Goal: Check status: Check status

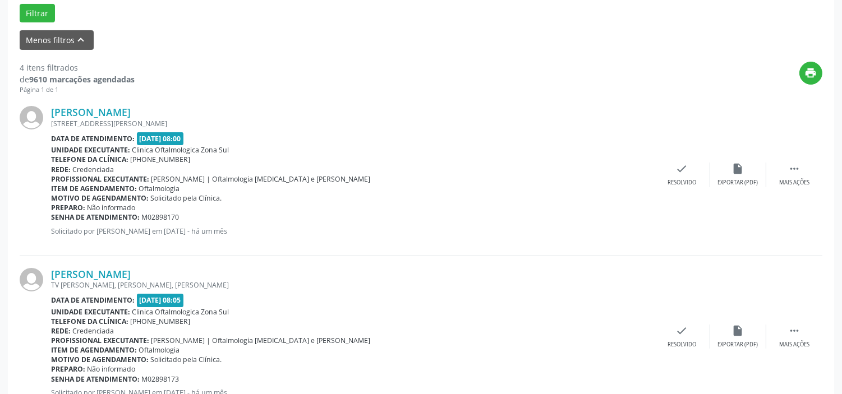
scroll to position [370, 0]
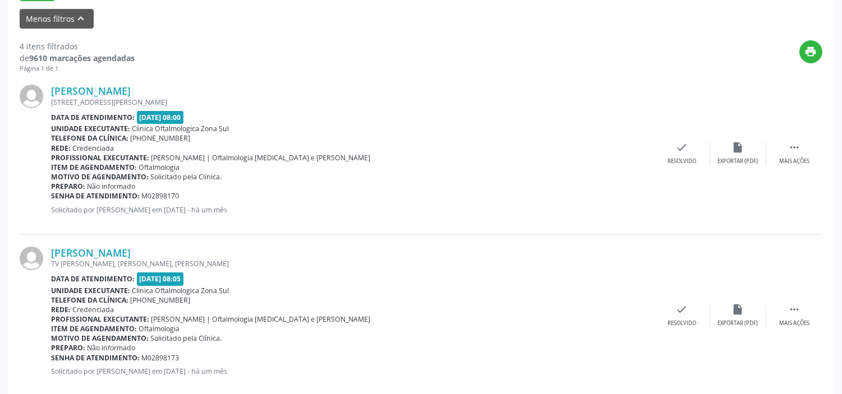
click at [49, 94] on div at bounding box center [35, 153] width 31 height 137
click at [197, 82] on div "[PERSON_NAME] [STREET_ADDRESS][PERSON_NAME] Data de atendimento: [DATE] 08:00 U…" at bounding box center [421, 154] width 803 height 162
drag, startPoint x: 47, startPoint y: 87, endPoint x: 188, endPoint y: 81, distance: 140.9
click at [188, 81] on div "[PERSON_NAME] [STREET_ADDRESS][PERSON_NAME] Data de atendimento: [DATE] 08:00 U…" at bounding box center [421, 154] width 803 height 162
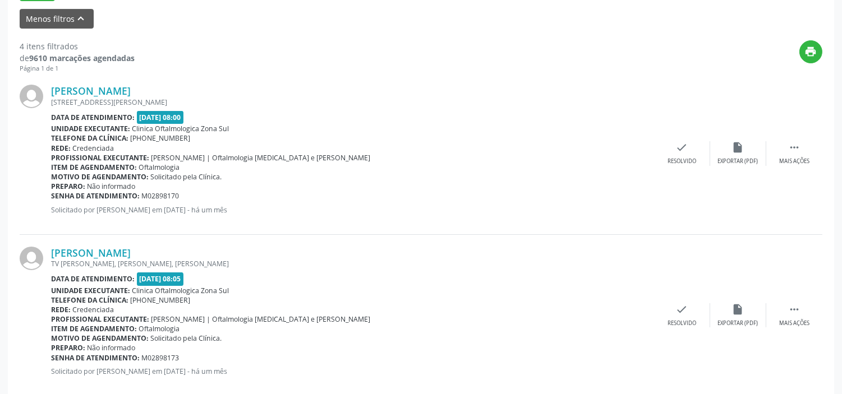
click at [48, 89] on div at bounding box center [35, 153] width 31 height 137
drag, startPoint x: 154, startPoint y: 73, endPoint x: 148, endPoint y: 75, distance: 6.0
click at [150, 74] on div "[PERSON_NAME] [STREET_ADDRESS][PERSON_NAME] Data de atendimento: [DATE] 08:00 U…" at bounding box center [421, 154] width 803 height 162
click at [47, 96] on div at bounding box center [35, 153] width 31 height 137
drag, startPoint x: 47, startPoint y: 96, endPoint x: 80, endPoint y: 94, distance: 33.2
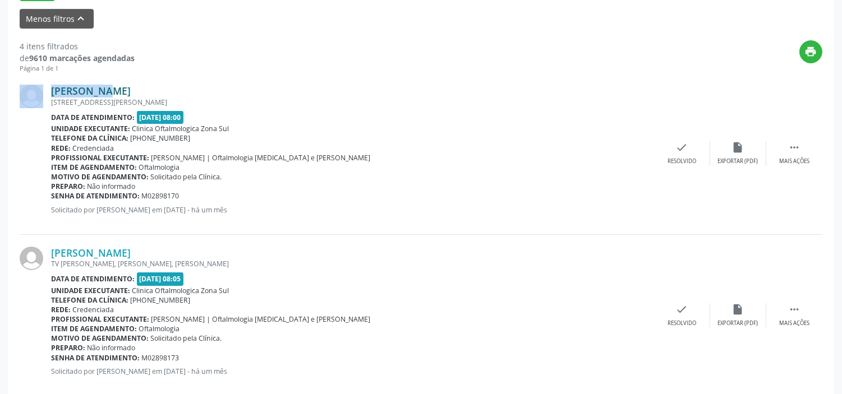
click at [70, 94] on div "[PERSON_NAME] [STREET_ADDRESS][PERSON_NAME] Data de atendimento: [DATE] 08:00 U…" at bounding box center [421, 154] width 803 height 162
click at [172, 85] on div "[PERSON_NAME]" at bounding box center [352, 91] width 603 height 12
drag, startPoint x: 76, startPoint y: 84, endPoint x: 178, endPoint y: 80, distance: 102.1
click at [178, 80] on div "[PERSON_NAME] [STREET_ADDRESS][PERSON_NAME] Data de atendimento: [DATE] 08:00 U…" at bounding box center [421, 154] width 803 height 162
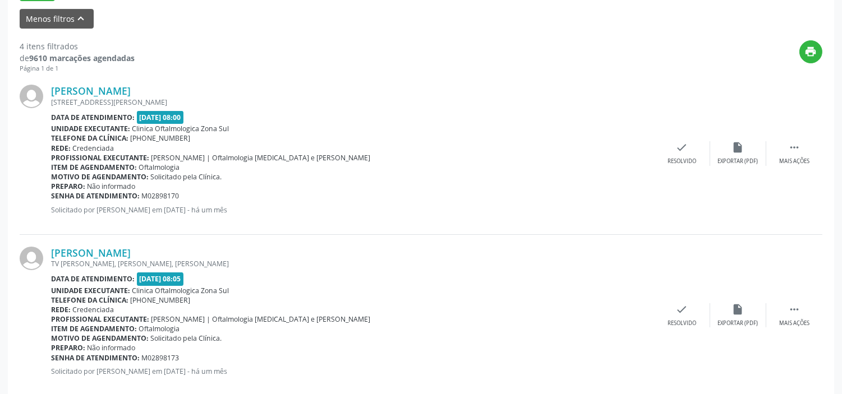
copy div "[PERSON_NAME]"
click at [121, 90] on link "[PERSON_NAME]" at bounding box center [91, 91] width 80 height 12
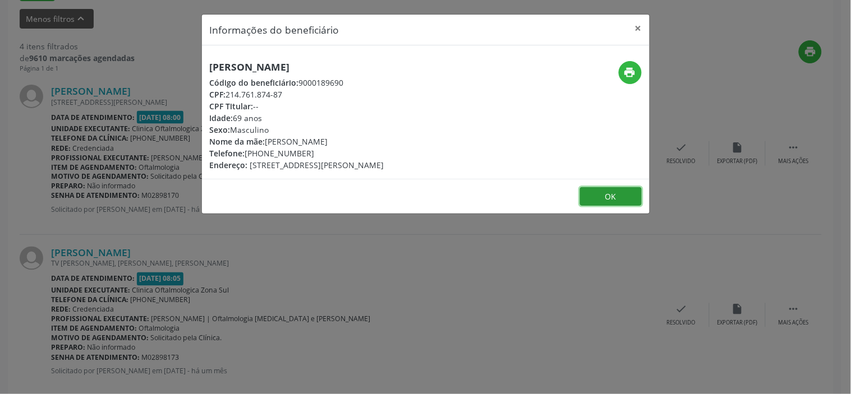
click at [629, 206] on button "OK" at bounding box center [611, 196] width 62 height 19
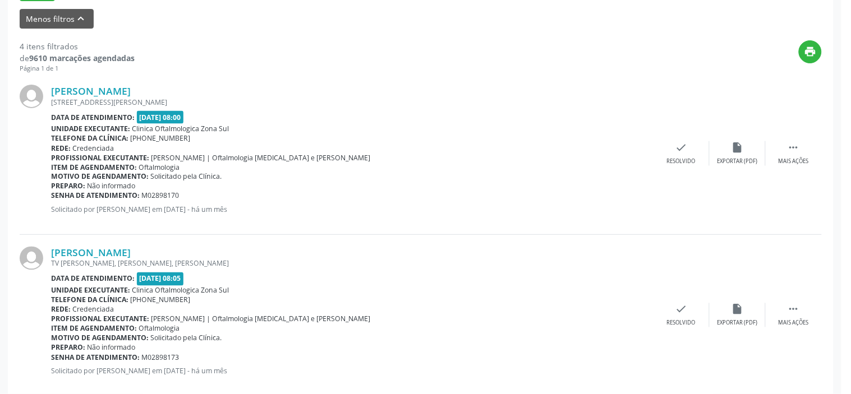
click at [629, 186] on footer "OK" at bounding box center [426, 168] width 448 height 35
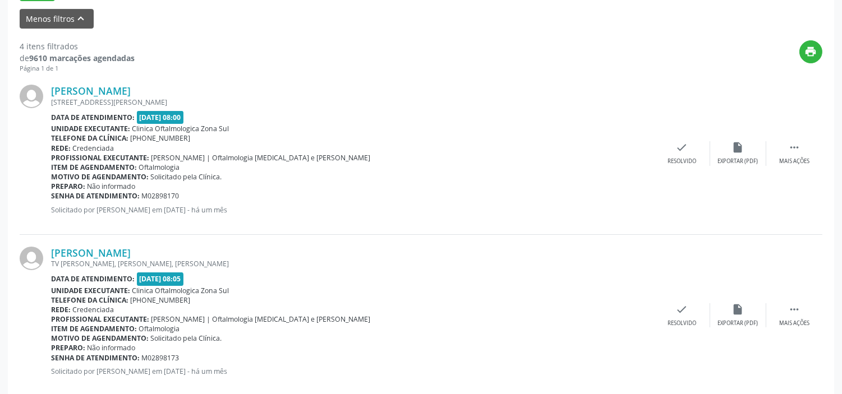
click at [52, 197] on b "Senha de atendimento:" at bounding box center [95, 196] width 89 height 10
drag, startPoint x: 52, startPoint y: 197, endPoint x: 208, endPoint y: 183, distance: 156.5
click at [208, 183] on div "[PERSON_NAME] [STREET_ADDRESS][PERSON_NAME] Data de atendimento: [DATE] 08:00 U…" at bounding box center [352, 153] width 603 height 137
click at [201, 203] on div "[PERSON_NAME] [STREET_ADDRESS][PERSON_NAME] Data de atendimento: [DATE] 08:00 U…" at bounding box center [352, 153] width 603 height 137
drag, startPoint x: 201, startPoint y: 203, endPoint x: 164, endPoint y: 198, distance: 36.8
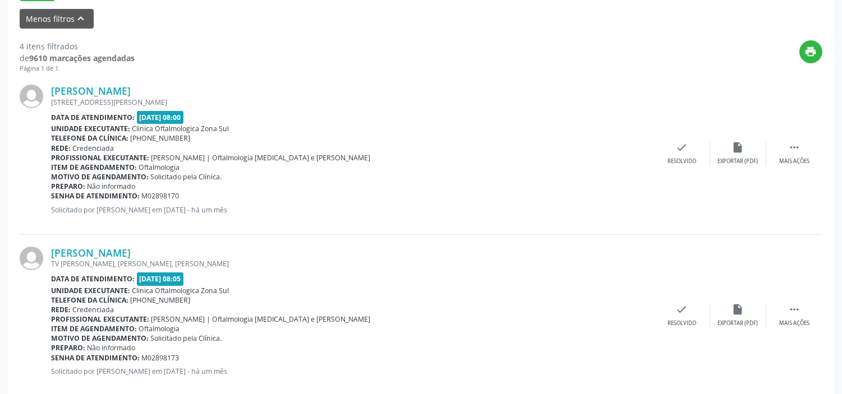
click at [167, 198] on div "[PERSON_NAME] [STREET_ADDRESS][PERSON_NAME] Data de atendimento: [DATE] 08:00 U…" at bounding box center [352, 153] width 603 height 137
drag, startPoint x: 169, startPoint y: 188, endPoint x: 138, endPoint y: 185, distance: 31.5
click at [138, 185] on div "Preparo: Não informado" at bounding box center [352, 187] width 603 height 10
click at [185, 192] on div "Senha de atendimento: M02898170" at bounding box center [352, 196] width 603 height 10
click at [52, 197] on b "Senha de atendimento:" at bounding box center [95, 196] width 89 height 10
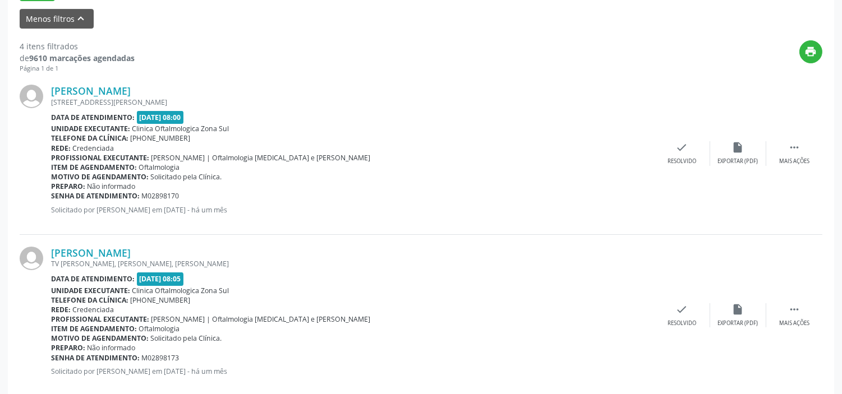
drag, startPoint x: 124, startPoint y: 187, endPoint x: 188, endPoint y: 195, distance: 63.8
click at [176, 192] on div "Senha de atendimento: M02898170" at bounding box center [352, 196] width 603 height 10
click at [200, 192] on div "Senha de atendimento: M02898170" at bounding box center [352, 196] width 603 height 10
click at [51, 193] on b "Senha de atendimento:" at bounding box center [95, 196] width 89 height 10
drag, startPoint x: 75, startPoint y: 192, endPoint x: 215, endPoint y: 198, distance: 140.9
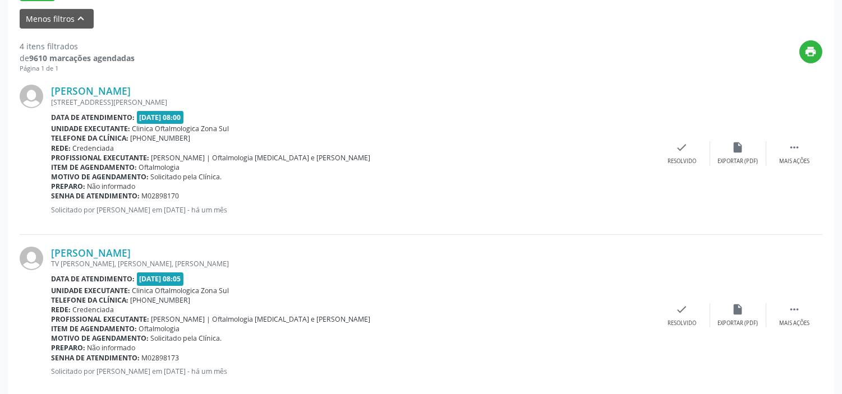
click at [215, 198] on div "Senha de atendimento: M02898170" at bounding box center [352, 196] width 603 height 10
click at [207, 199] on div "Senha de atendimento: M02898170" at bounding box center [352, 196] width 603 height 10
click at [51, 195] on b "Senha de atendimento:" at bounding box center [95, 196] width 89 height 10
click at [52, 195] on b "Senha de atendimento:" at bounding box center [95, 196] width 89 height 10
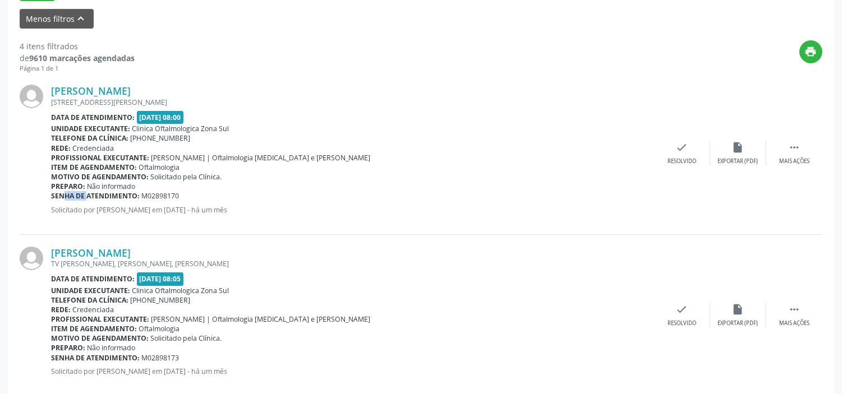
click at [52, 195] on b "Senha de atendimento:" at bounding box center [95, 196] width 89 height 10
drag, startPoint x: 52, startPoint y: 195, endPoint x: 194, endPoint y: 201, distance: 142.0
click at [194, 201] on div "[PERSON_NAME] [STREET_ADDRESS][PERSON_NAME] Data de atendimento: [DATE] 08:00 U…" at bounding box center [352, 153] width 603 height 137
click at [160, 191] on span "M02898170" at bounding box center [161, 196] width 38 height 10
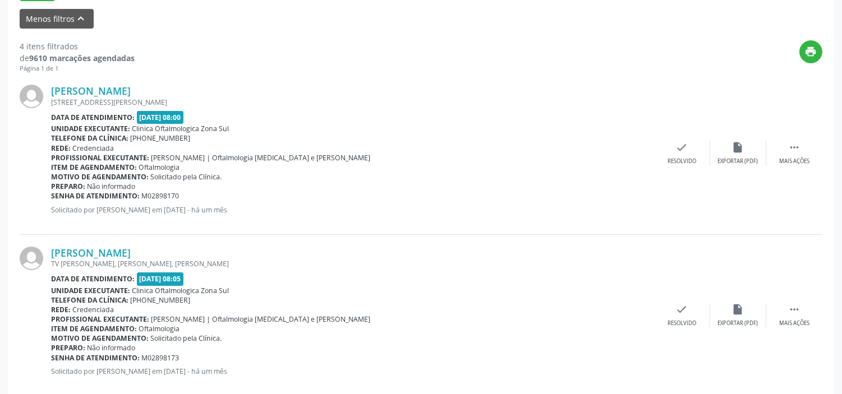
click at [67, 204] on div "[PERSON_NAME] [STREET_ADDRESS][PERSON_NAME] Data de atendimento: [DATE] 08:00 U…" at bounding box center [352, 153] width 603 height 137
click at [53, 197] on b "Senha de atendimento:" at bounding box center [95, 196] width 89 height 10
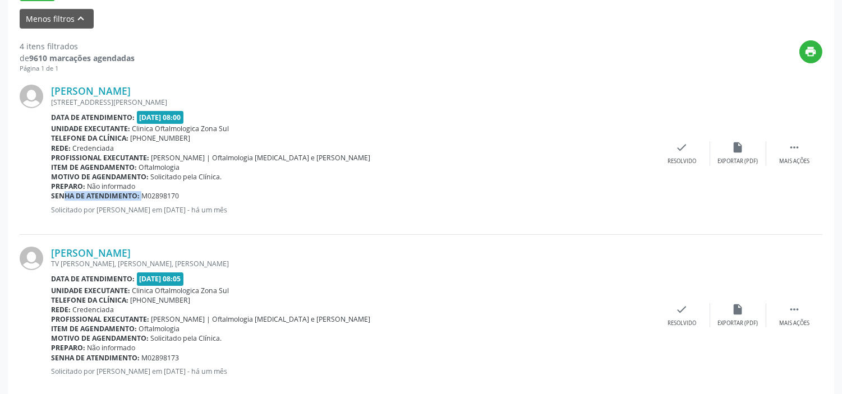
click at [53, 197] on b "Senha de atendimento:" at bounding box center [95, 196] width 89 height 10
copy div "Senha de atendimento: M02898170"
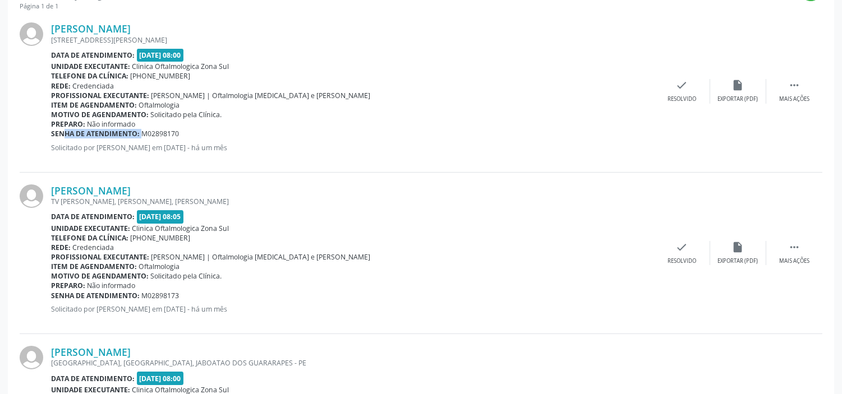
scroll to position [495, 0]
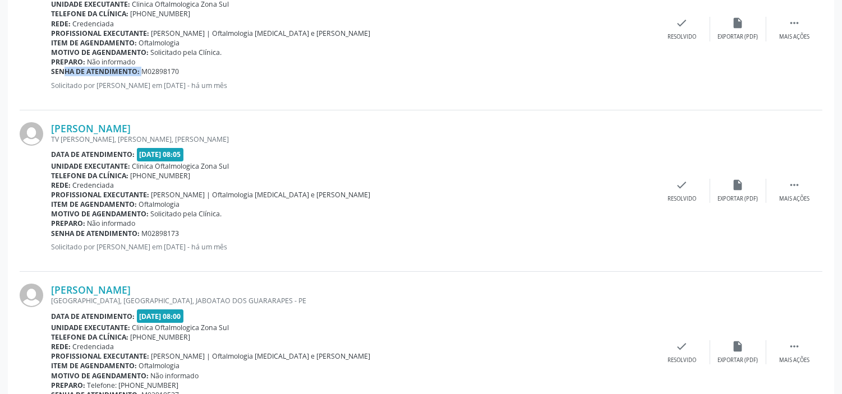
drag, startPoint x: 48, startPoint y: 126, endPoint x: 258, endPoint y: 126, distance: 210.3
click at [258, 126] on div "[PERSON_NAME] TV [PERSON_NAME], [PERSON_NAME], [PERSON_NAME] Data de atendiment…" at bounding box center [421, 191] width 803 height 162
copy div "[PERSON_NAME]"
click at [448, 359] on div "Profissional executante: [PERSON_NAME] | Oftalmologia [MEDICAL_DATA] e Catarata" at bounding box center [352, 357] width 603 height 10
click at [53, 231] on b "Senha de atendimento:" at bounding box center [95, 234] width 89 height 10
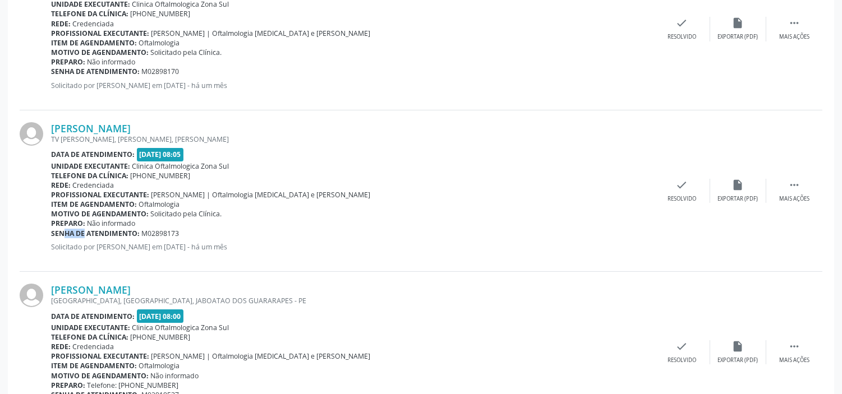
drag, startPoint x: 53, startPoint y: 231, endPoint x: 67, endPoint y: 230, distance: 14.6
click at [59, 231] on b "Senha de atendimento:" at bounding box center [95, 234] width 89 height 10
copy div "Senha de atendimento: M02898173"
click at [435, 361] on div "Item de agendamento: Oftalmologia" at bounding box center [352, 366] width 603 height 10
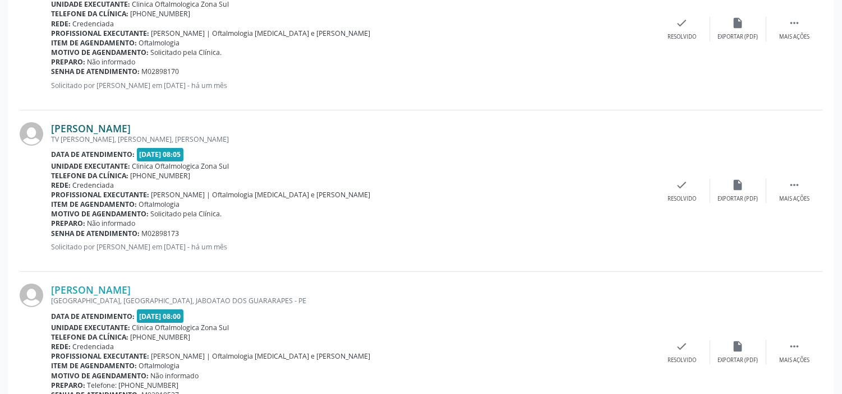
click at [131, 126] on link "[PERSON_NAME]" at bounding box center [91, 128] width 80 height 12
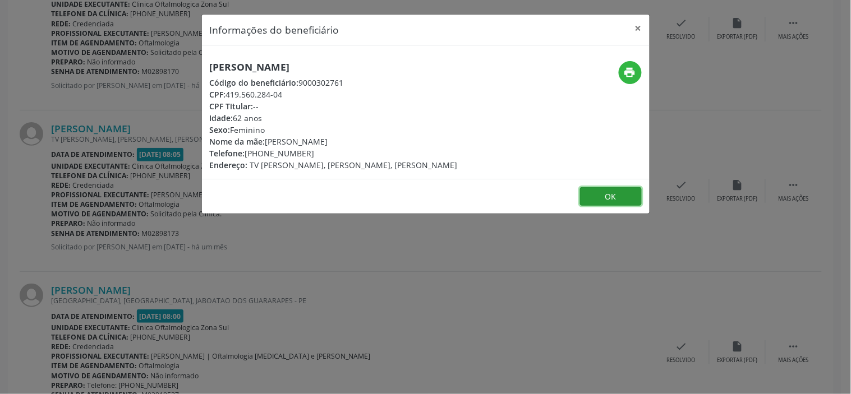
click at [601, 199] on button "OK" at bounding box center [611, 196] width 62 height 19
click at [601, 199] on footer "OK" at bounding box center [426, 196] width 448 height 35
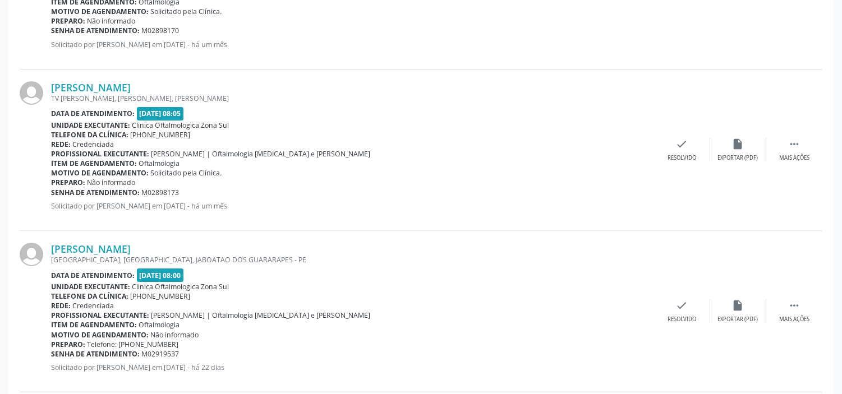
scroll to position [714, 0]
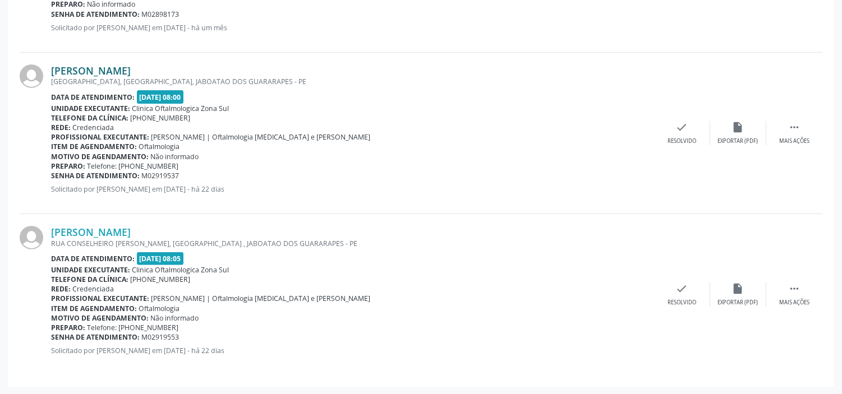
click at [48, 69] on div at bounding box center [35, 132] width 31 height 137
click at [127, 58] on div "[PERSON_NAME] [GEOGRAPHIC_DATA], [GEOGRAPHIC_DATA], JABOATAO DOS GUARARAPES - P…" at bounding box center [421, 134] width 803 height 162
click at [49, 70] on div at bounding box center [35, 132] width 31 height 137
drag, startPoint x: 49, startPoint y: 70, endPoint x: 208, endPoint y: 61, distance: 159.0
click at [208, 61] on div "[PERSON_NAME] [GEOGRAPHIC_DATA], [GEOGRAPHIC_DATA], JABOATAO DOS GUARARAPES - P…" at bounding box center [421, 134] width 803 height 162
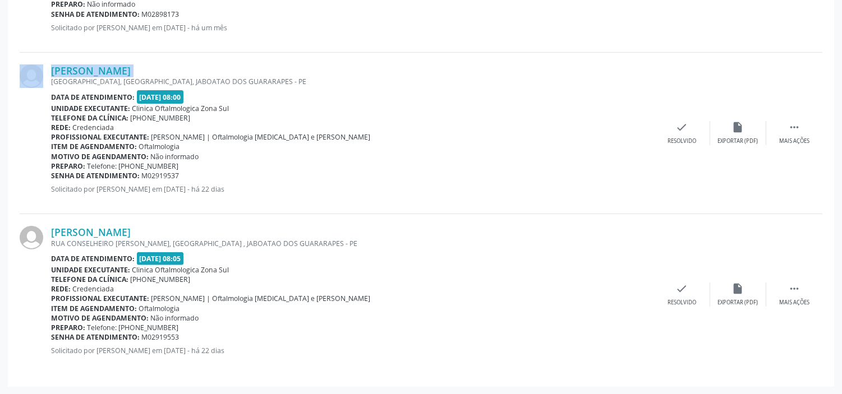
copy div "[PERSON_NAME]"
drag, startPoint x: 52, startPoint y: 176, endPoint x: 215, endPoint y: 175, distance: 163.2
click at [215, 175] on div "Senha de atendimento: M02919537" at bounding box center [352, 176] width 603 height 10
copy div "Senha de atendimento: M02919537"
click at [131, 70] on link "[PERSON_NAME]" at bounding box center [91, 70] width 80 height 12
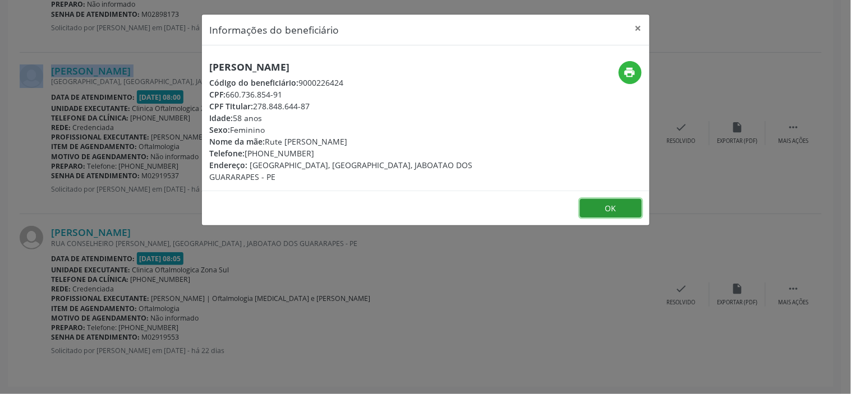
click at [603, 199] on button "OK" at bounding box center [611, 208] width 62 height 19
click at [603, 197] on footer "OK" at bounding box center [426, 208] width 448 height 35
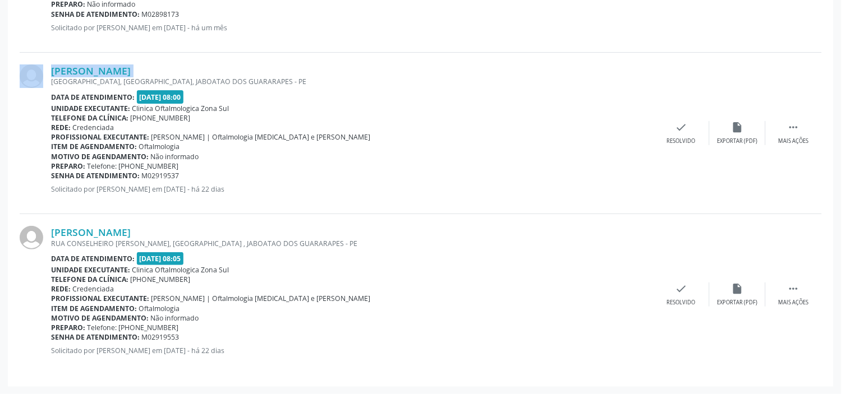
click at [603, 197] on footer "OK" at bounding box center [426, 180] width 448 height 35
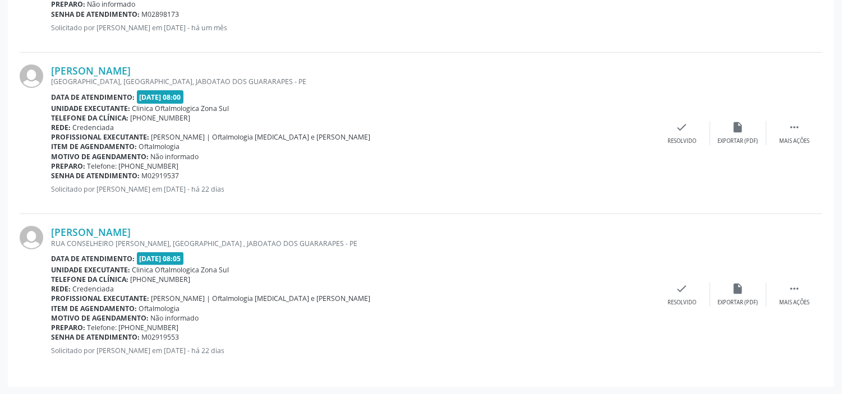
click at [47, 232] on div at bounding box center [35, 294] width 31 height 137
click at [105, 220] on div "[PERSON_NAME] [GEOGRAPHIC_DATA][PERSON_NAME], [GEOGRAPHIC_DATA] , [GEOGRAPHIC_D…" at bounding box center [421, 294] width 803 height 161
click at [49, 236] on div at bounding box center [35, 294] width 31 height 137
drag, startPoint x: 49, startPoint y: 236, endPoint x: 230, endPoint y: 223, distance: 182.2
click at [230, 223] on div "[PERSON_NAME] [GEOGRAPHIC_DATA][PERSON_NAME], [GEOGRAPHIC_DATA] , [GEOGRAPHIC_D…" at bounding box center [421, 294] width 803 height 161
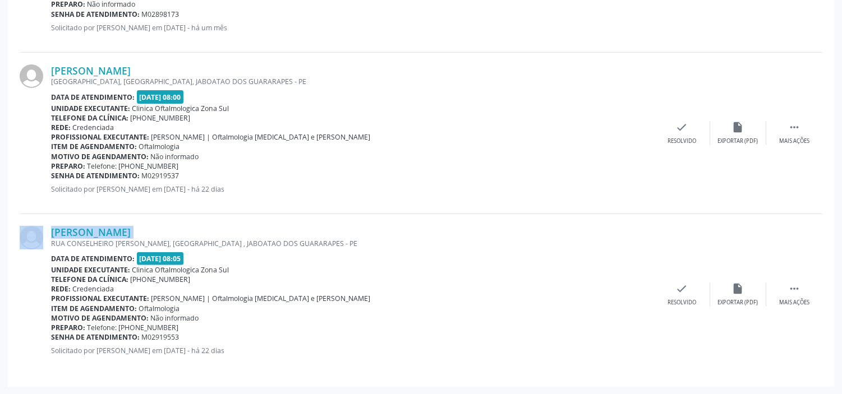
click at [230, 223] on div "[PERSON_NAME] [GEOGRAPHIC_DATA][PERSON_NAME], [GEOGRAPHIC_DATA] , [GEOGRAPHIC_D…" at bounding box center [421, 294] width 803 height 161
drag, startPoint x: 48, startPoint y: 230, endPoint x: 253, endPoint y: 220, distance: 206.1
click at [253, 220] on div "[PERSON_NAME] [GEOGRAPHIC_DATA][PERSON_NAME], [GEOGRAPHIC_DATA] , [GEOGRAPHIC_D…" at bounding box center [421, 294] width 803 height 161
copy div "[PERSON_NAME]"
click at [52, 336] on b "Senha de atendimento:" at bounding box center [95, 338] width 89 height 10
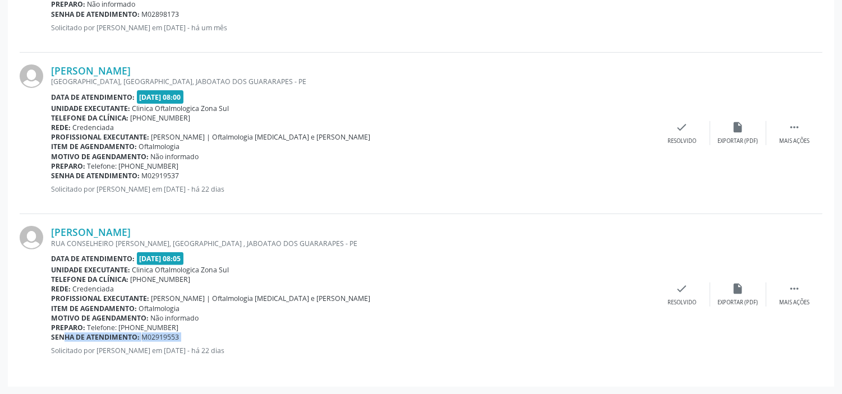
drag, startPoint x: 52, startPoint y: 336, endPoint x: 205, endPoint y: 339, distance: 153.7
click at [205, 339] on div "Senha de atendimento: M02919553" at bounding box center [352, 338] width 603 height 10
copy div "Senha de atendimento: M02919553"
click at [131, 233] on link "[PERSON_NAME]" at bounding box center [91, 232] width 80 height 12
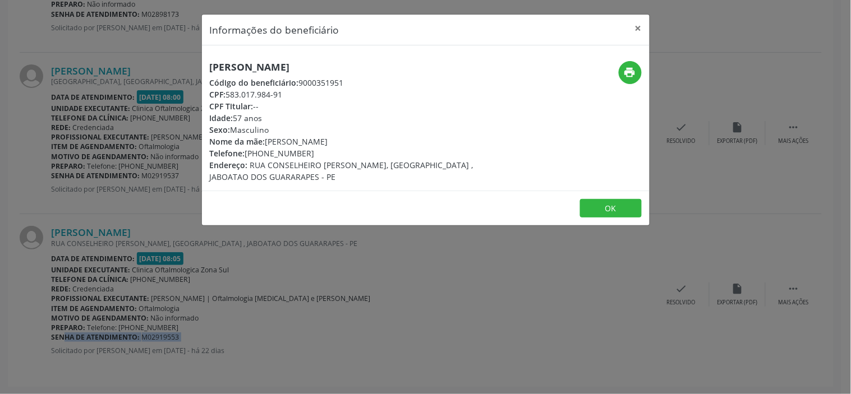
drag, startPoint x: 228, startPoint y: 90, endPoint x: 299, endPoint y: 88, distance: 71.3
click at [299, 89] on div "CPF: 583.017.984-91" at bounding box center [351, 95] width 283 height 12
copy div "583.017.984-91"
drag, startPoint x: 268, startPoint y: 151, endPoint x: 325, endPoint y: 148, distance: 57.9
click at [325, 148] on div "Telefone: [PHONE_NUMBER]" at bounding box center [351, 153] width 283 height 12
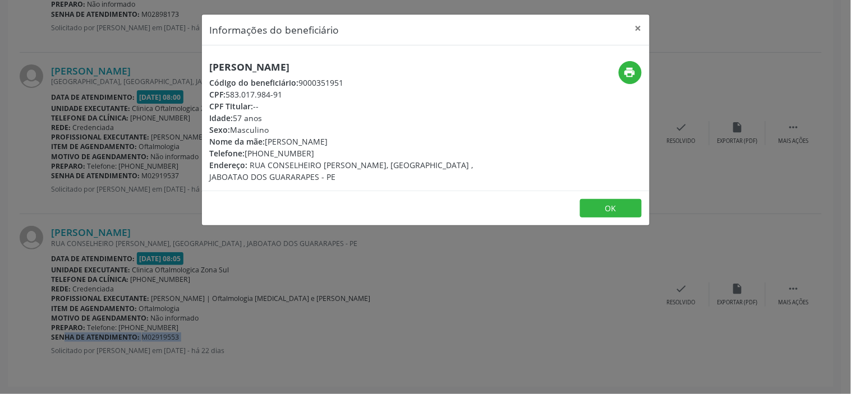
copy div "8738-9411"
drag, startPoint x: 268, startPoint y: 137, endPoint x: 394, endPoint y: 138, distance: 125.6
click at [394, 138] on div "Nome da mãe: [PERSON_NAME]" at bounding box center [351, 142] width 283 height 12
click at [637, 25] on button "×" at bounding box center [638, 28] width 22 height 27
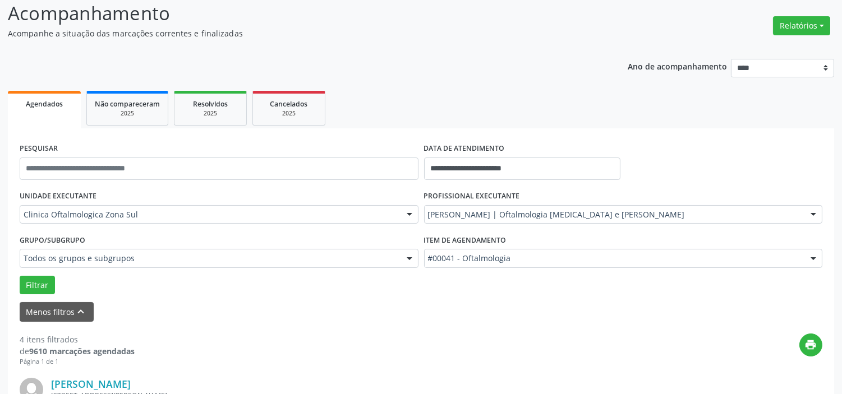
scroll to position [0, 0]
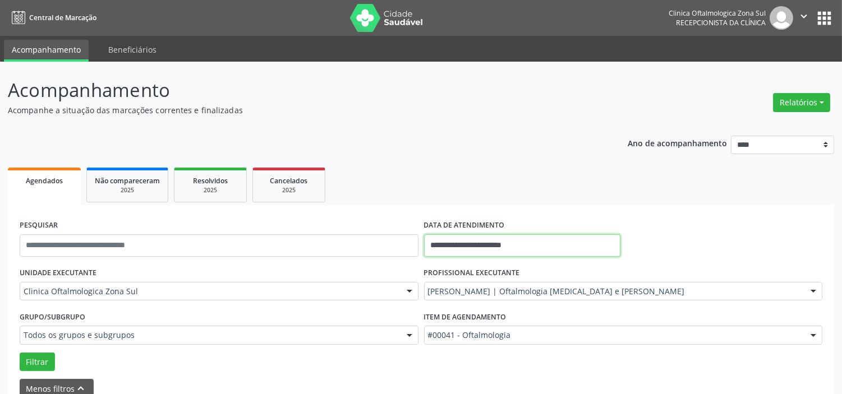
click at [542, 243] on input "**********" at bounding box center [522, 245] width 196 height 22
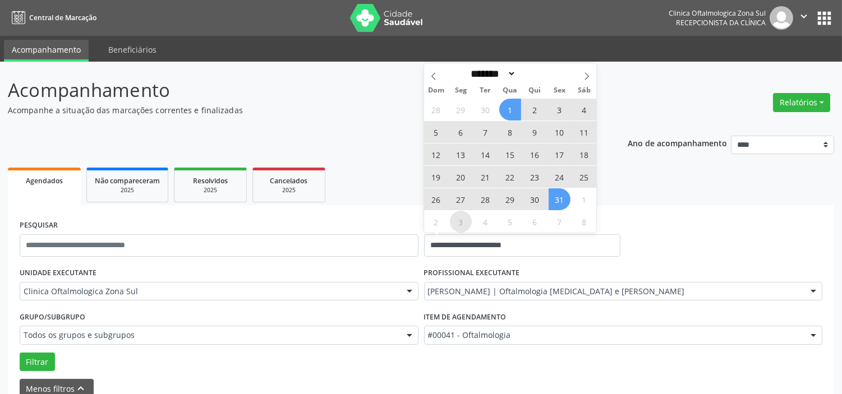
click at [463, 220] on span "3" at bounding box center [461, 222] width 22 height 22
type input "**********"
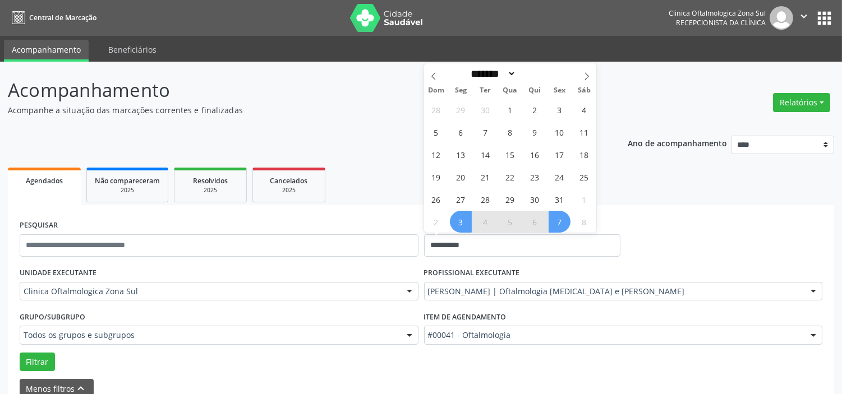
click at [561, 224] on span "7" at bounding box center [559, 222] width 22 height 22
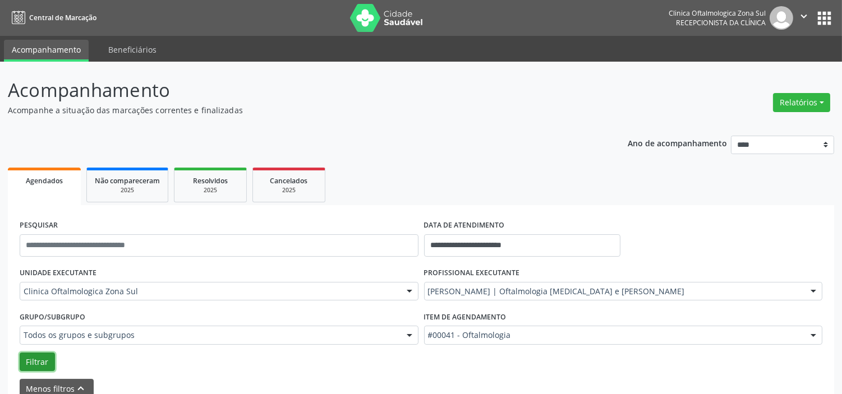
click at [36, 363] on button "Filtrar" at bounding box center [37, 362] width 35 height 19
click at [428, 289] on input "text" at bounding box center [428, 297] width 0 height 22
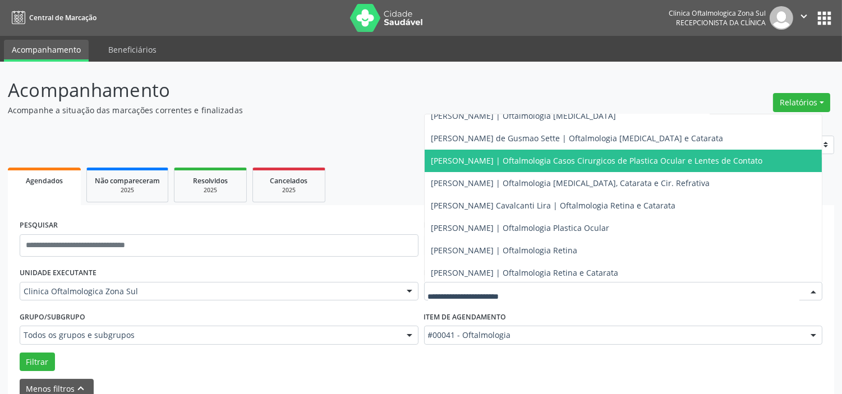
scroll to position [102, 0]
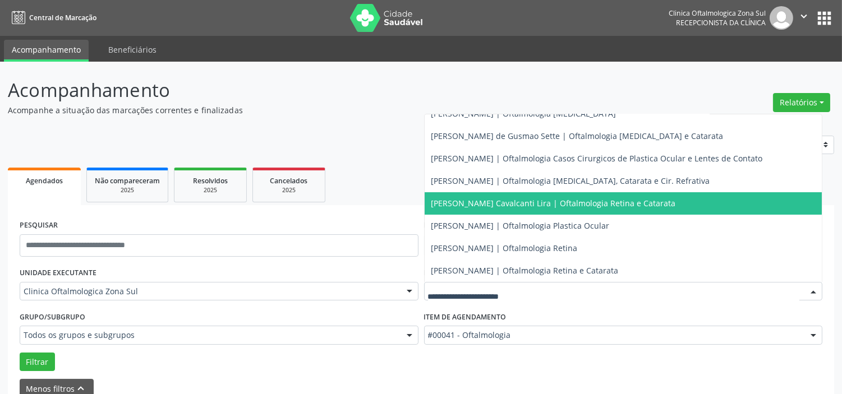
click at [520, 205] on span "[PERSON_NAME] Cavalcanti Lira | Oftalmologia Retina e Catarata" at bounding box center [553, 203] width 245 height 11
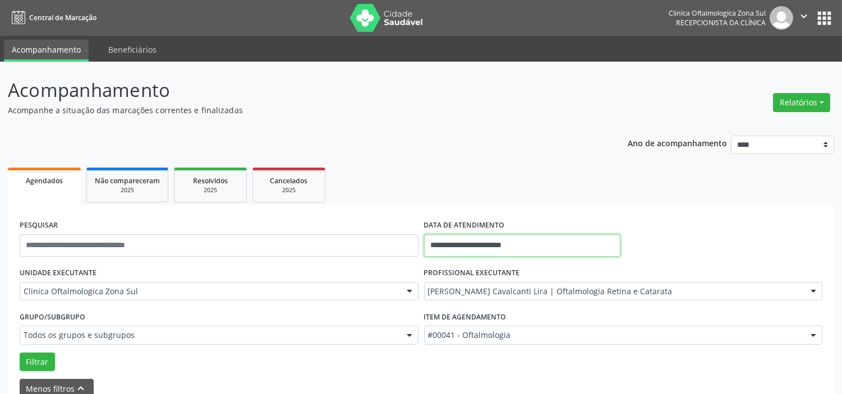
click at [535, 239] on input "**********" at bounding box center [522, 245] width 196 height 22
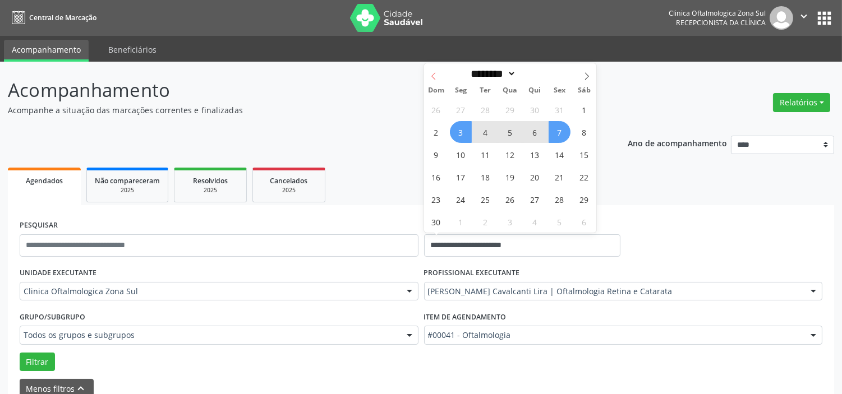
click at [432, 76] on icon at bounding box center [434, 76] width 8 height 8
select select "*"
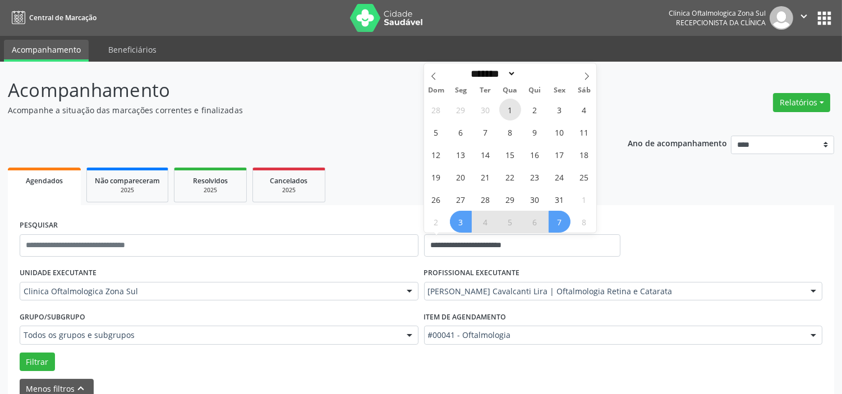
click at [517, 111] on span "1" at bounding box center [510, 110] width 22 height 22
type input "**********"
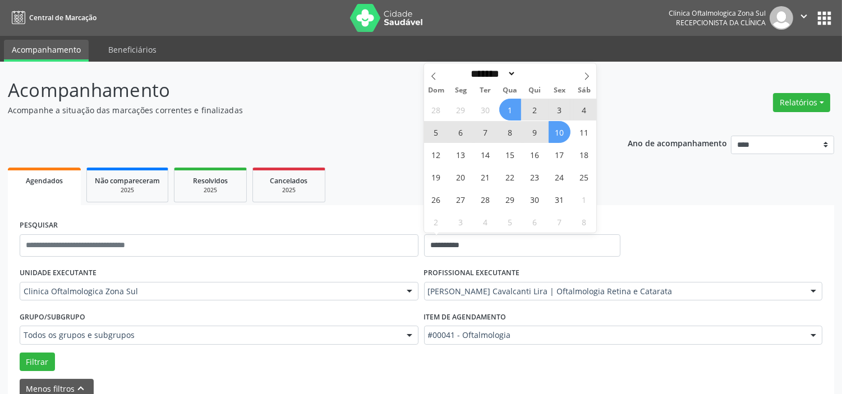
click at [554, 132] on span "10" at bounding box center [559, 132] width 22 height 22
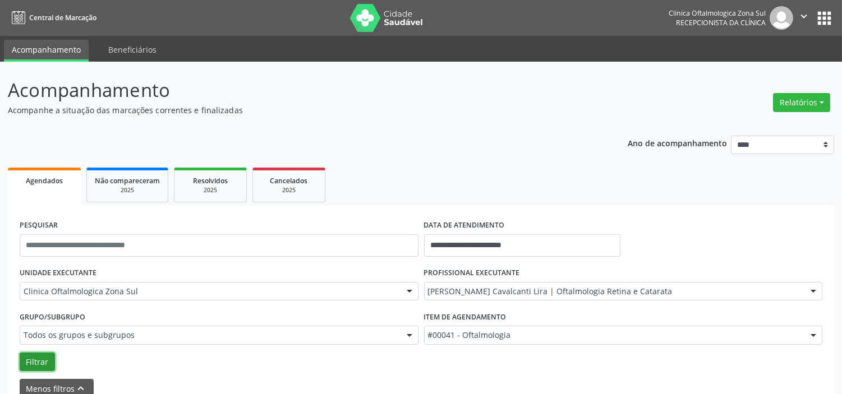
click at [35, 368] on button "Filtrar" at bounding box center [37, 362] width 35 height 19
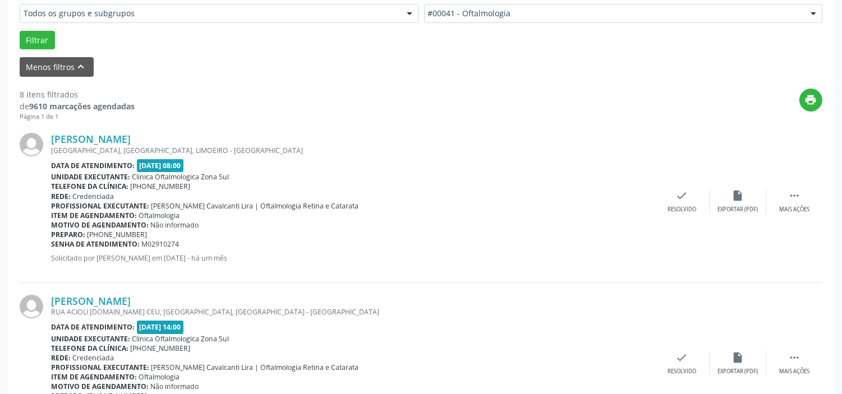
scroll to position [344, 0]
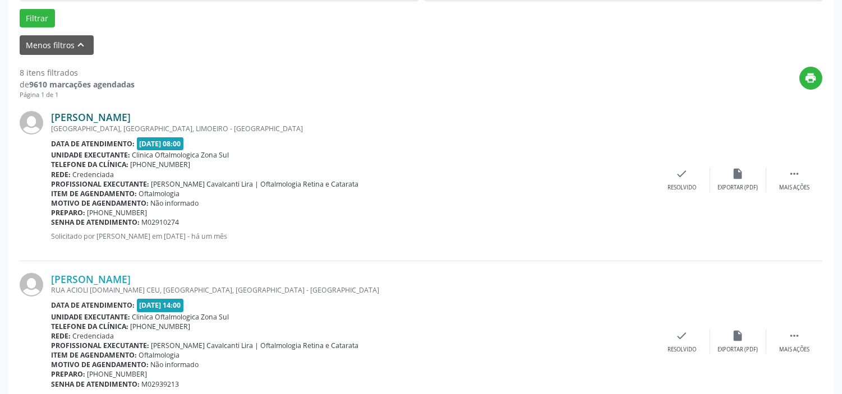
click at [51, 117] on link "[PERSON_NAME]" at bounding box center [91, 117] width 80 height 12
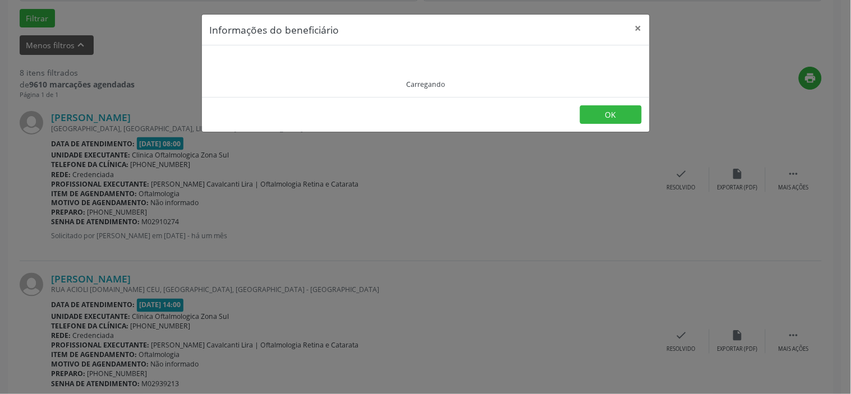
click at [148, 107] on div "Informações do beneficiário × Carregando OK" at bounding box center [425, 197] width 851 height 394
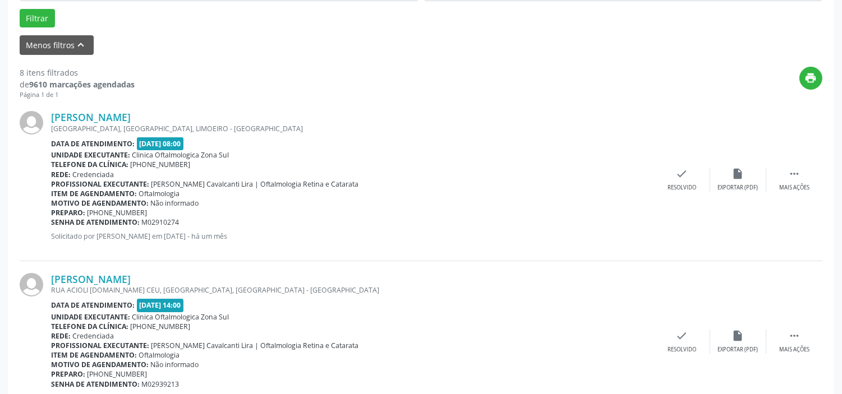
drag, startPoint x: 47, startPoint y: 116, endPoint x: 219, endPoint y: 108, distance: 172.9
click at [219, 108] on div "[PERSON_NAME] [GEOGRAPHIC_DATA], [GEOGRAPHIC_DATA], [GEOGRAPHIC_DATA] Data de a…" at bounding box center [421, 180] width 803 height 162
